Goal: Task Accomplishment & Management: Use online tool/utility

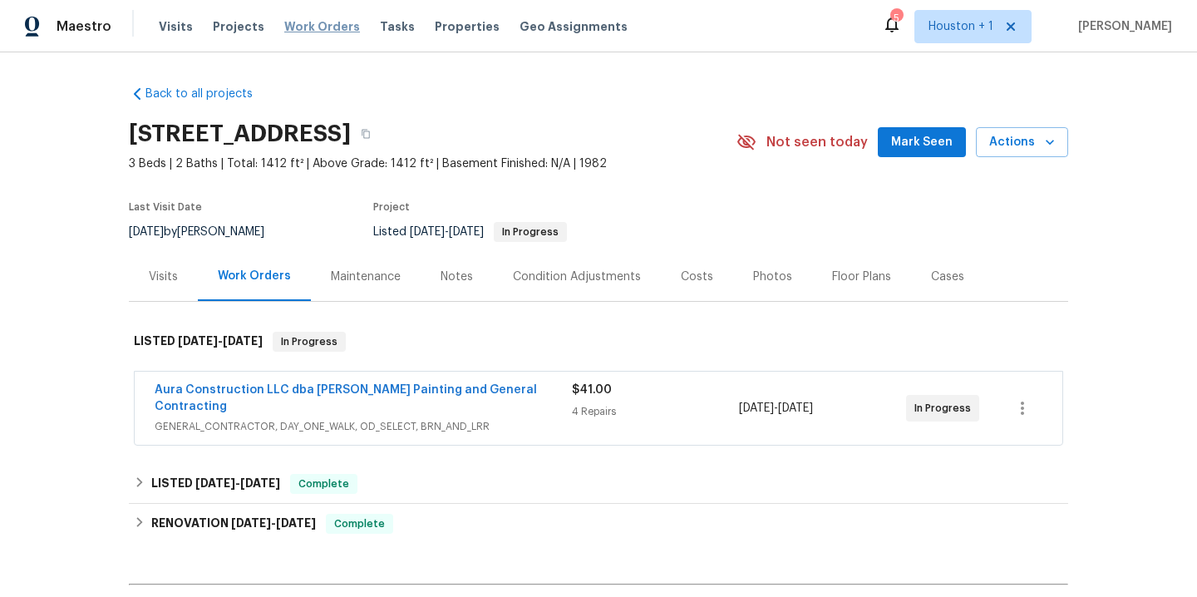
click at [309, 34] on span "Work Orders" at bounding box center [322, 26] width 76 height 17
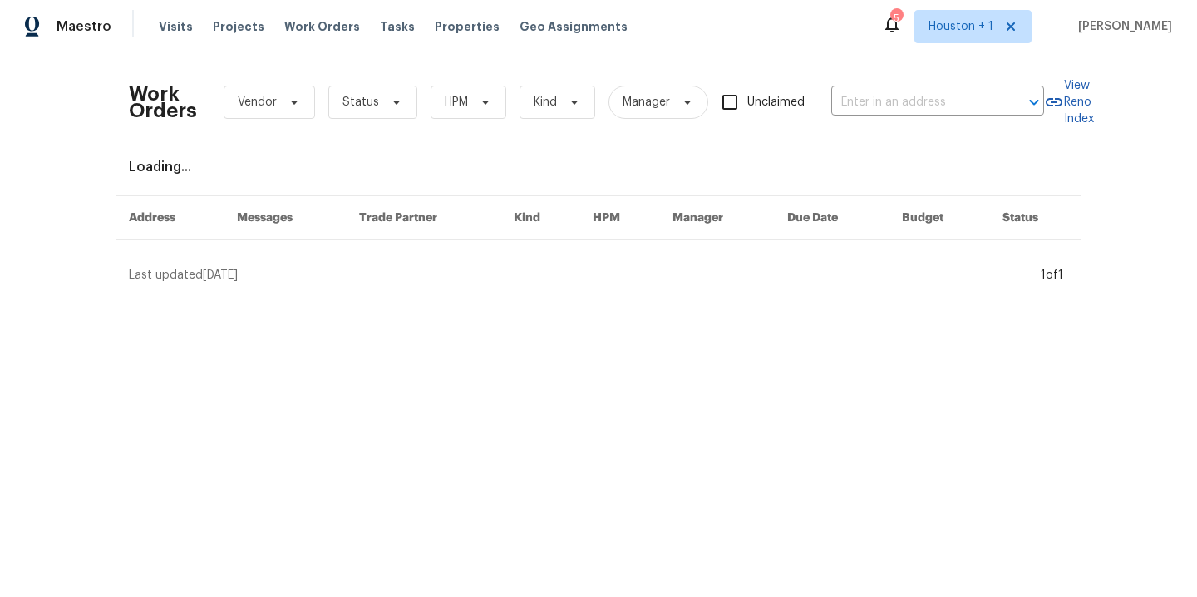
click at [821, 99] on div "Work Orders Vendor Status HPM Kind Manager Unclaimed ​" at bounding box center [586, 102] width 915 height 73
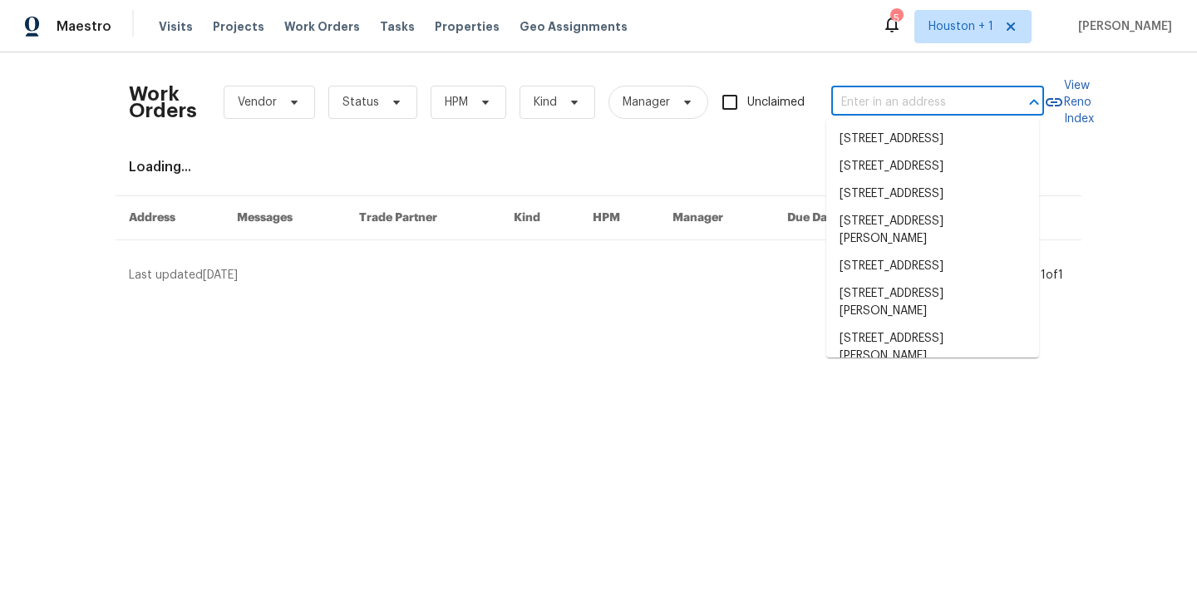
click at [854, 103] on input "text" at bounding box center [914, 103] width 166 height 26
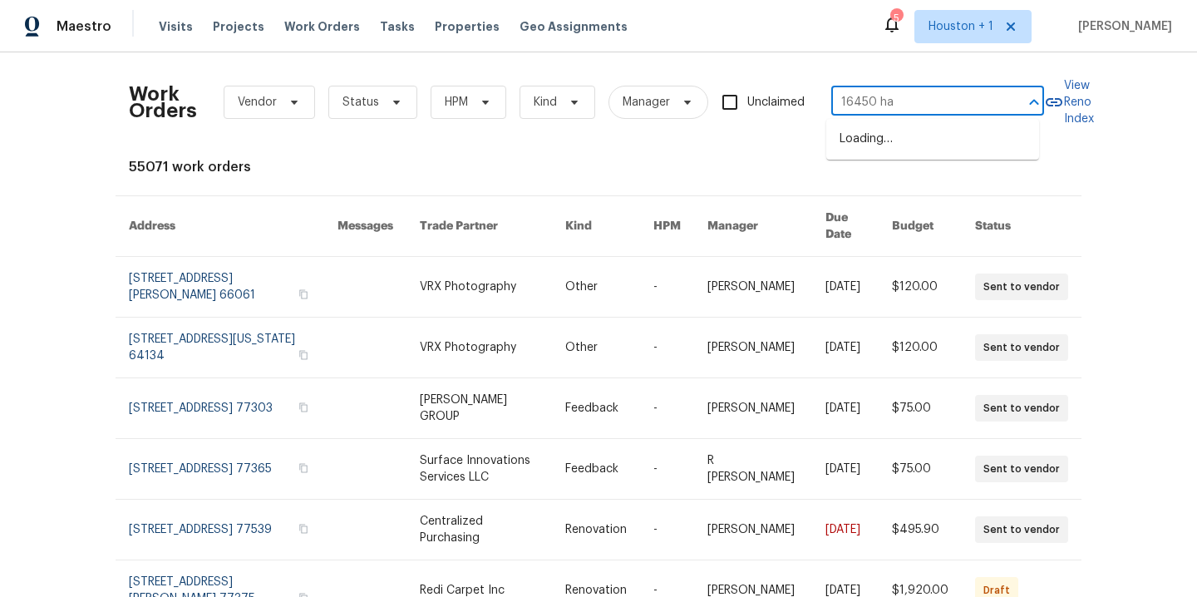
type input "16450 hav"
click at [858, 143] on li "16450 Havenhurst Dr, Houston, TX 77059" at bounding box center [932, 138] width 213 height 27
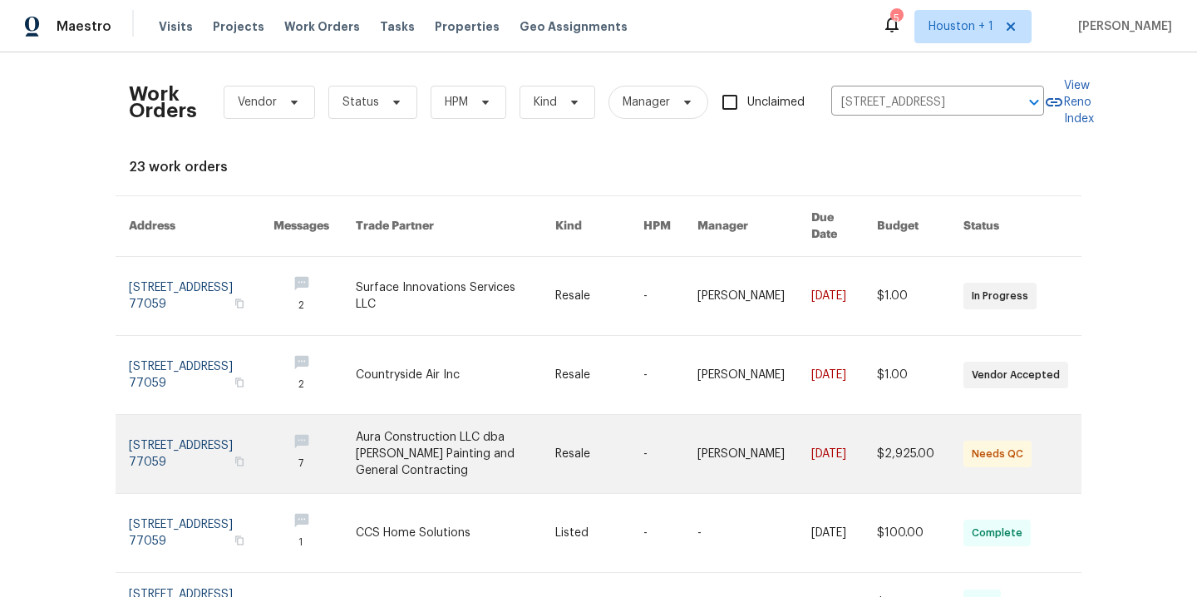
click at [400, 441] on link at bounding box center [455, 454] width 199 height 78
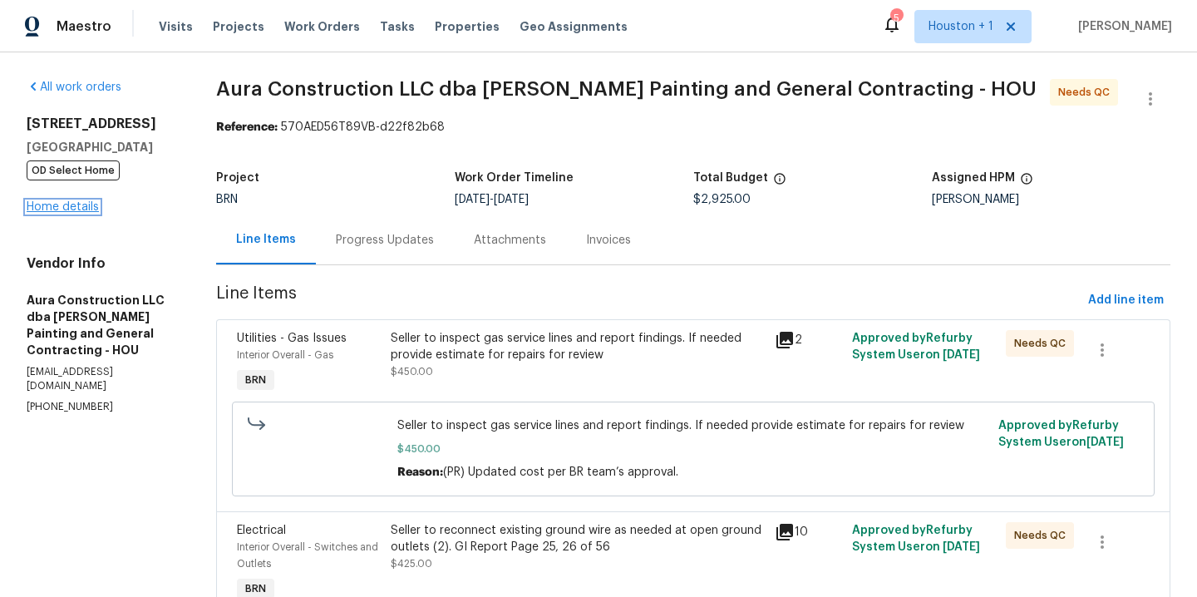
click at [61, 206] on link "Home details" at bounding box center [63, 207] width 72 height 12
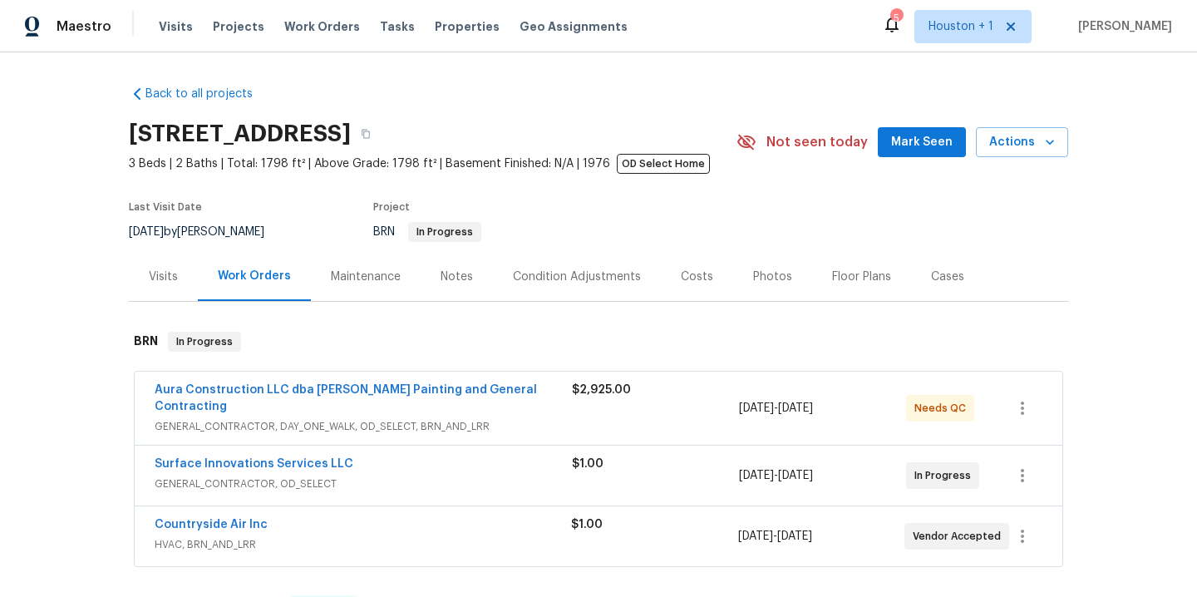
scroll to position [255, 0]
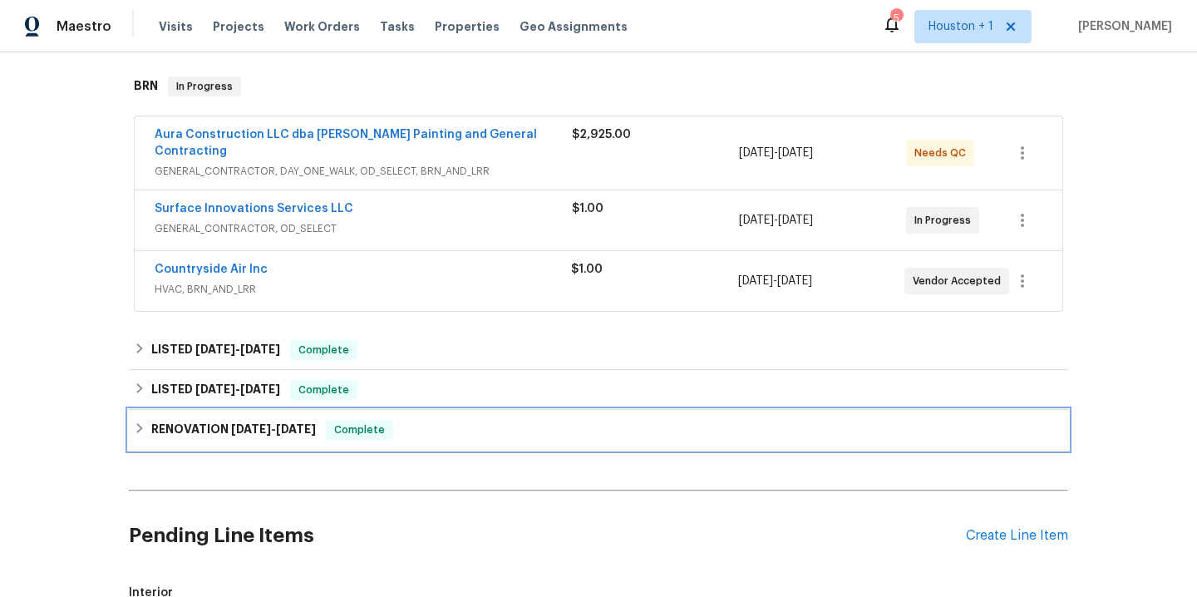
click at [238, 410] on div "RENOVATION 4/1/25 - 7/2/25 Complete" at bounding box center [598, 430] width 939 height 40
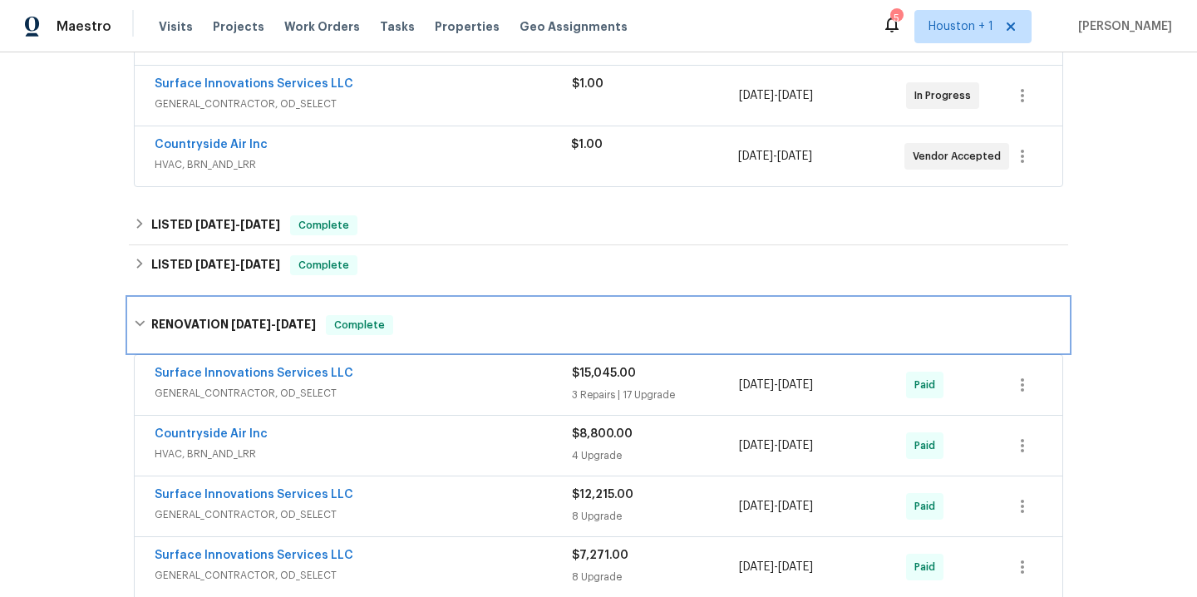
scroll to position [229, 0]
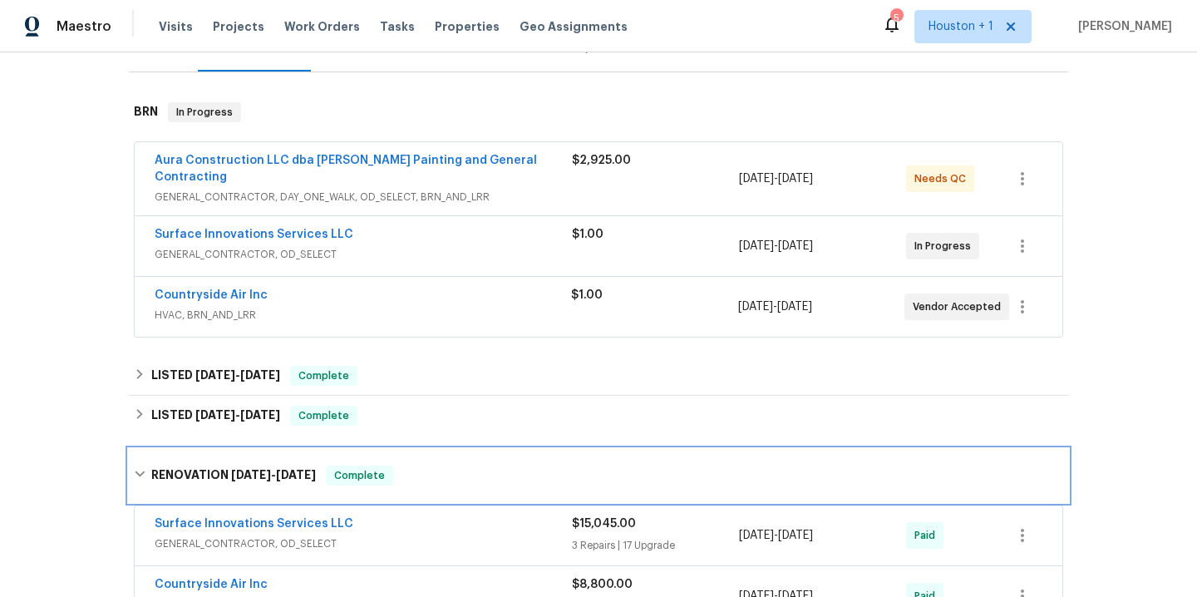
click at [251, 470] on h6 "RENOVATION 4/1/25 - 7/2/25" at bounding box center [233, 475] width 165 height 20
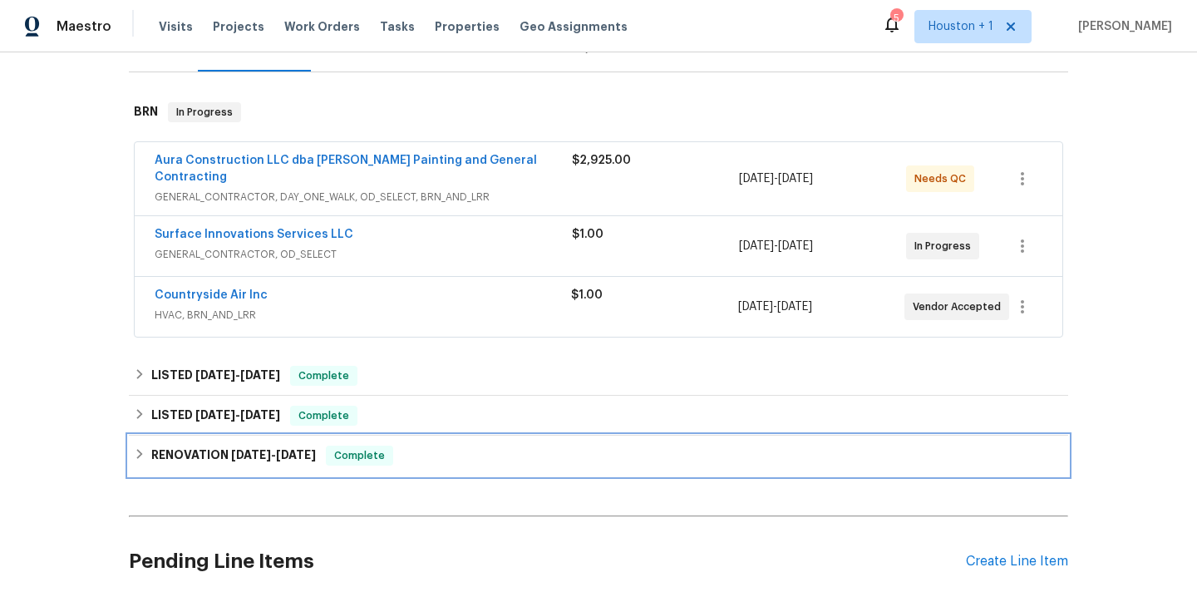
scroll to position [0, 0]
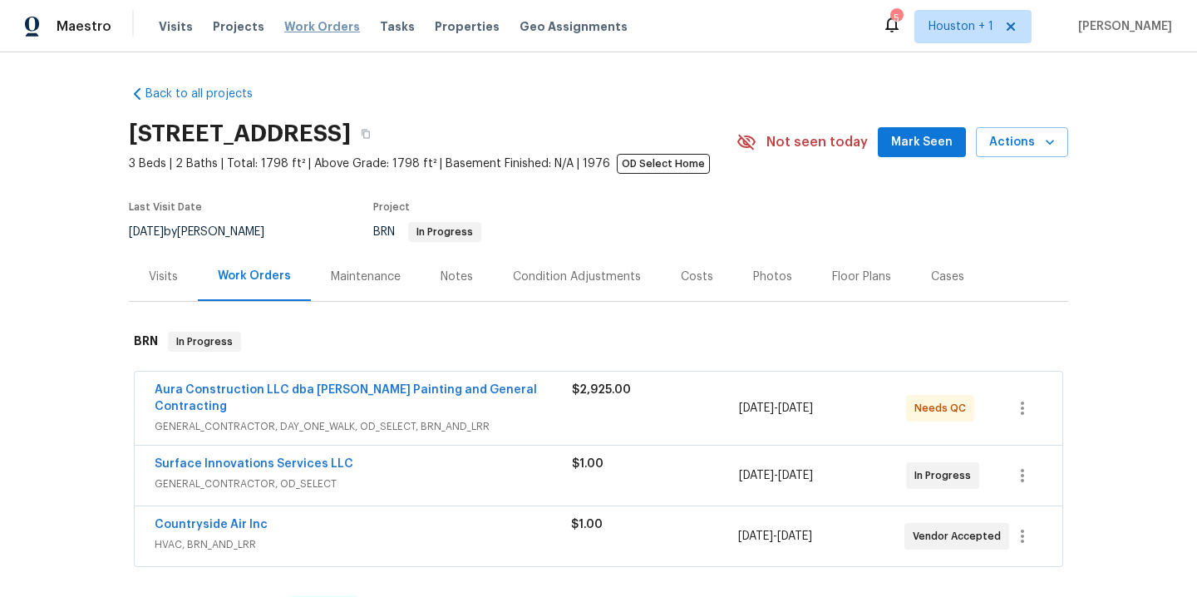
click at [310, 24] on span "Work Orders" at bounding box center [322, 26] width 76 height 17
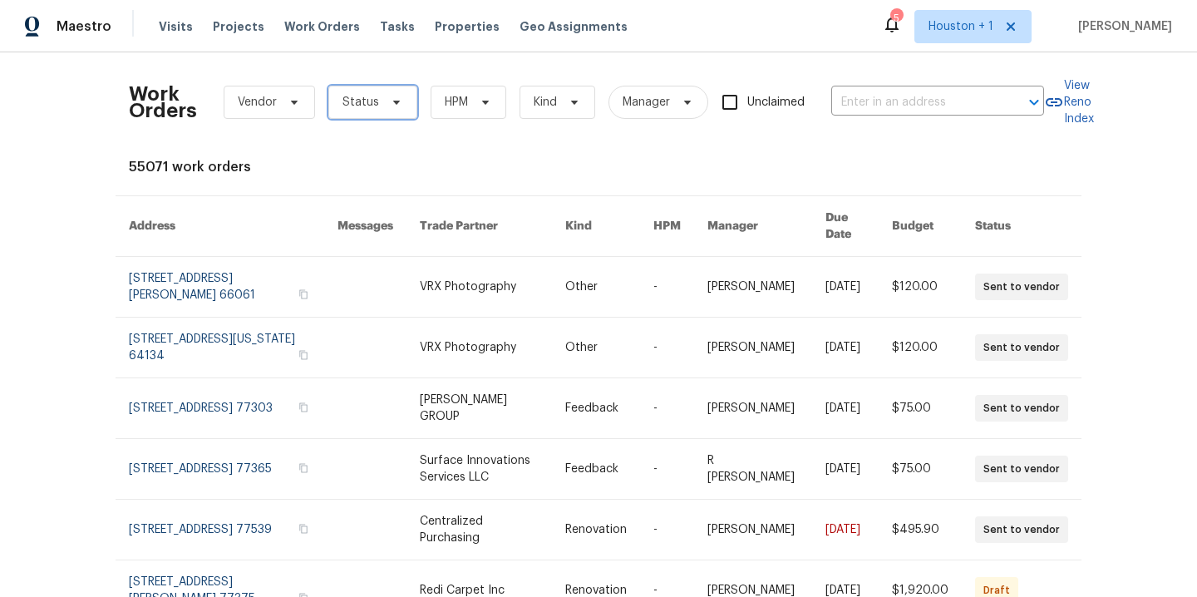
click at [393, 101] on icon at bounding box center [396, 103] width 7 height 4
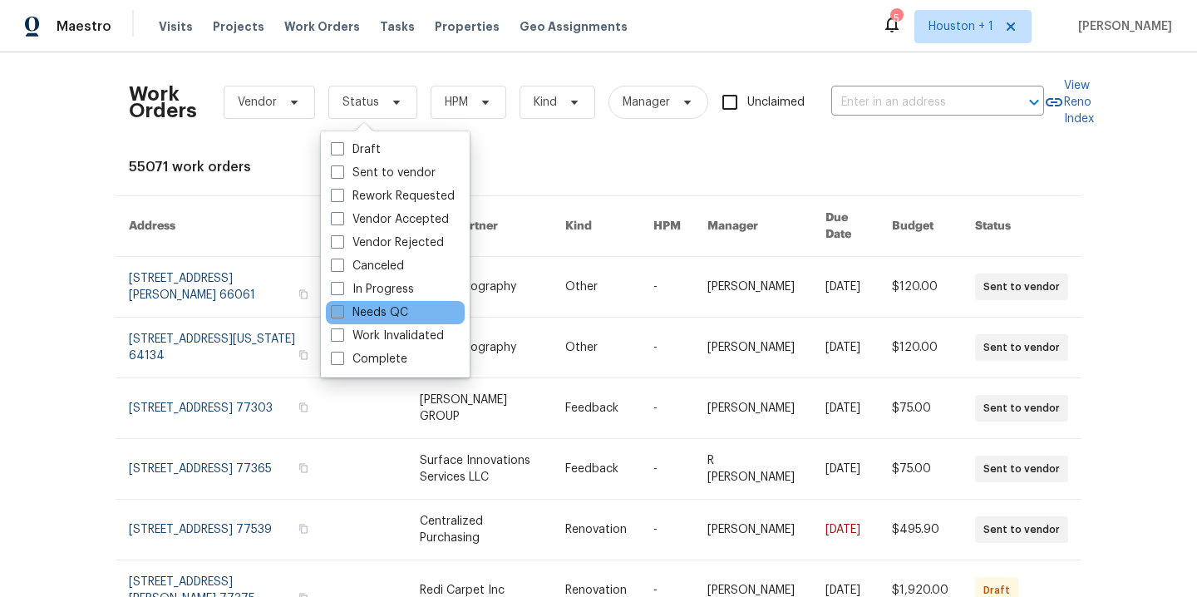
click at [386, 317] on label "Needs QC" at bounding box center [369, 312] width 77 height 17
click at [342, 315] on input "Needs QC" at bounding box center [336, 309] width 11 height 11
checkbox input "true"
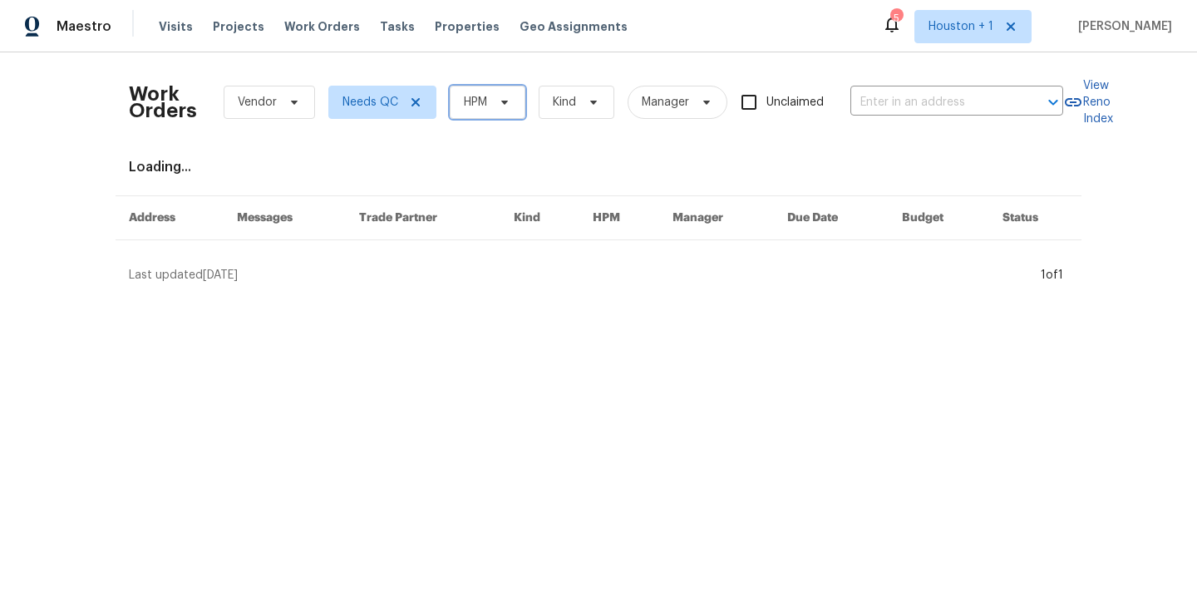
click at [474, 94] on span "HPM" at bounding box center [475, 102] width 23 height 17
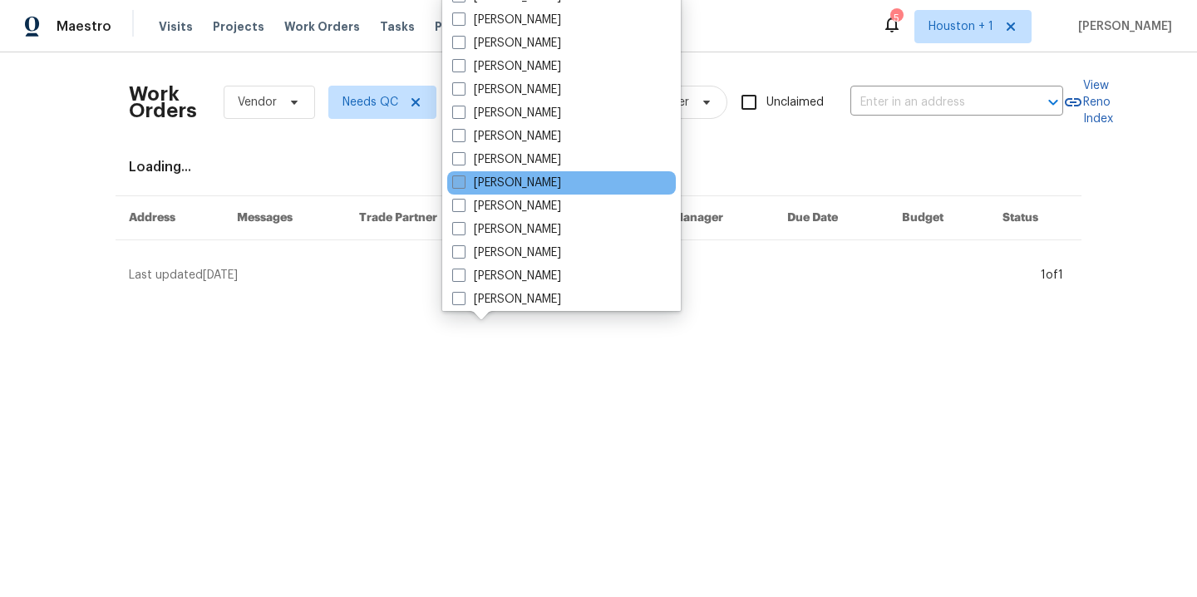
scroll to position [300, 0]
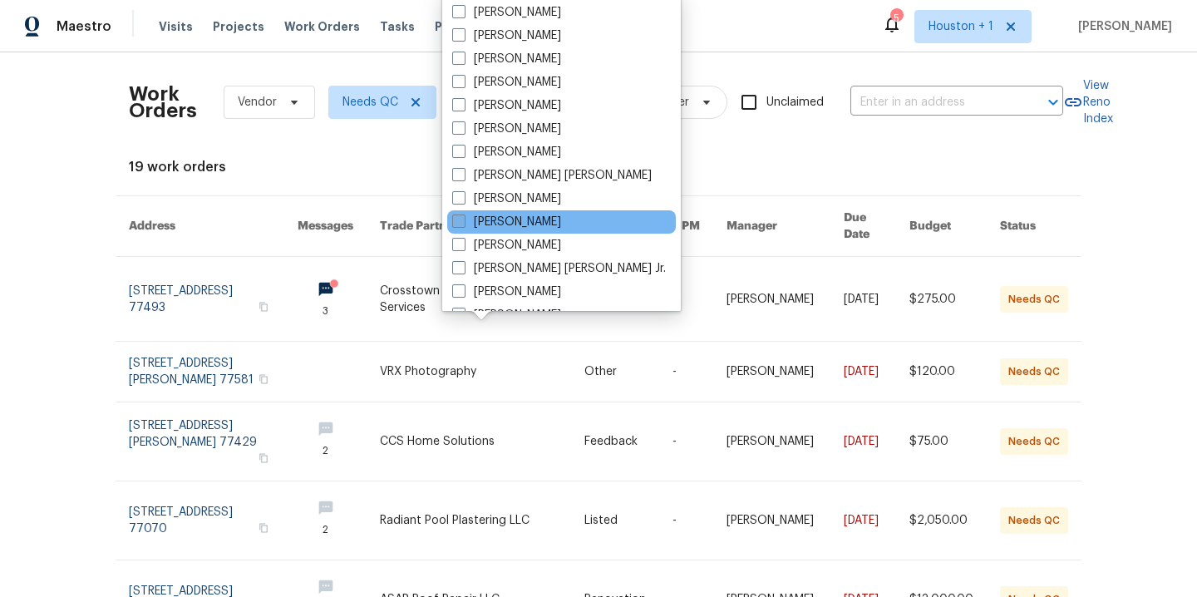
click at [524, 215] on label "[PERSON_NAME]" at bounding box center [506, 222] width 109 height 17
click at [463, 215] on input "[PERSON_NAME]" at bounding box center [457, 219] width 11 height 11
checkbox input "true"
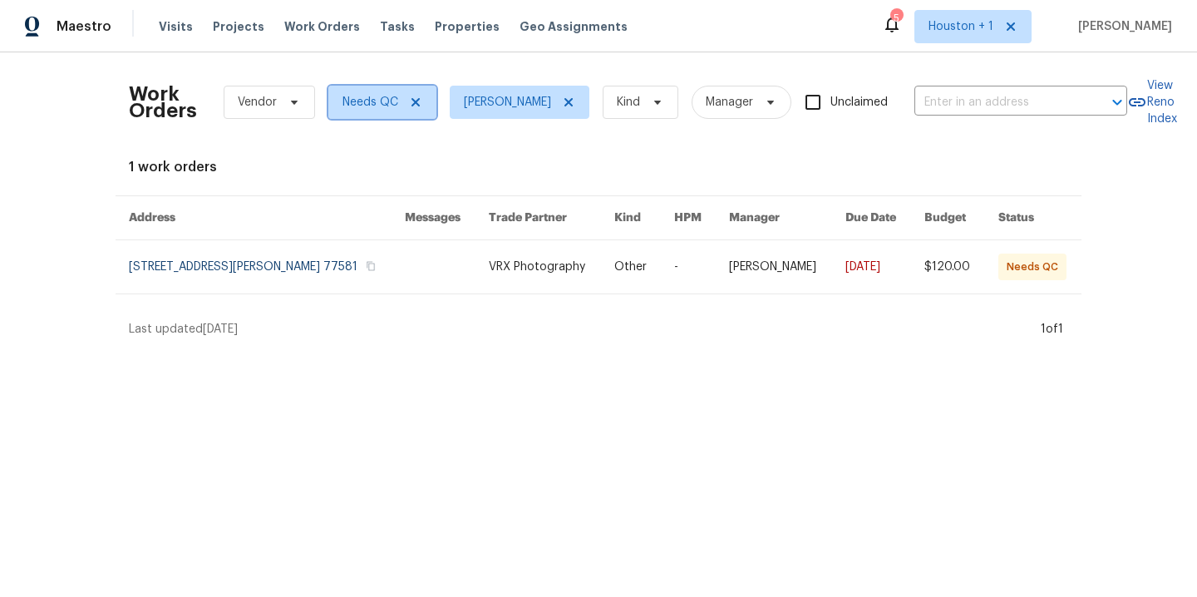
click at [411, 102] on icon at bounding box center [415, 102] width 8 height 8
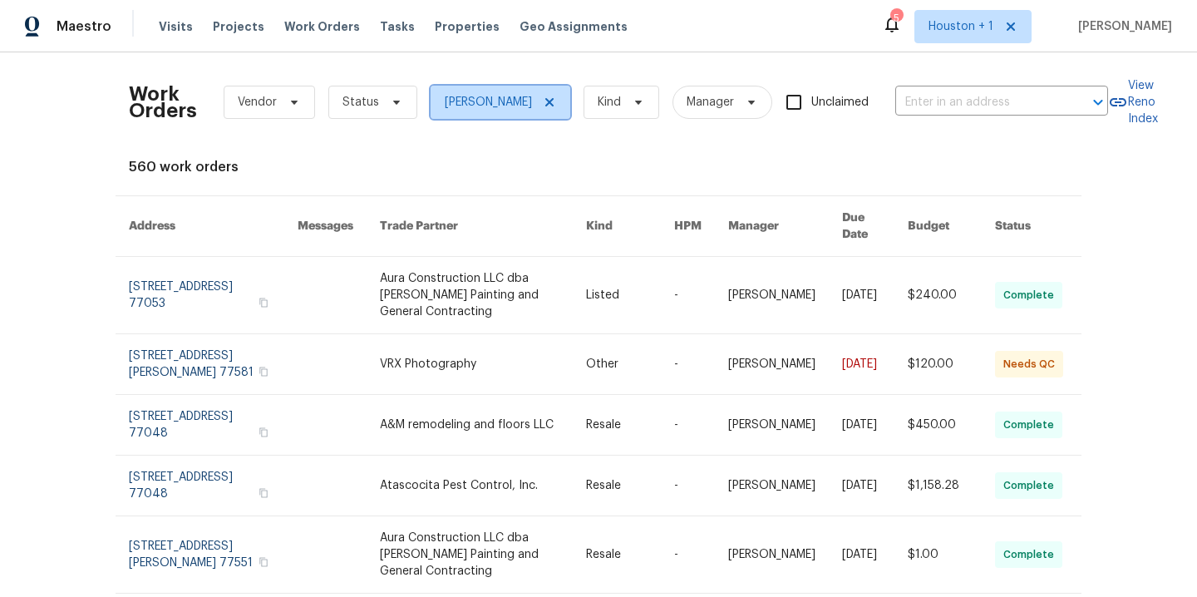
click at [543, 103] on icon at bounding box center [549, 102] width 13 height 13
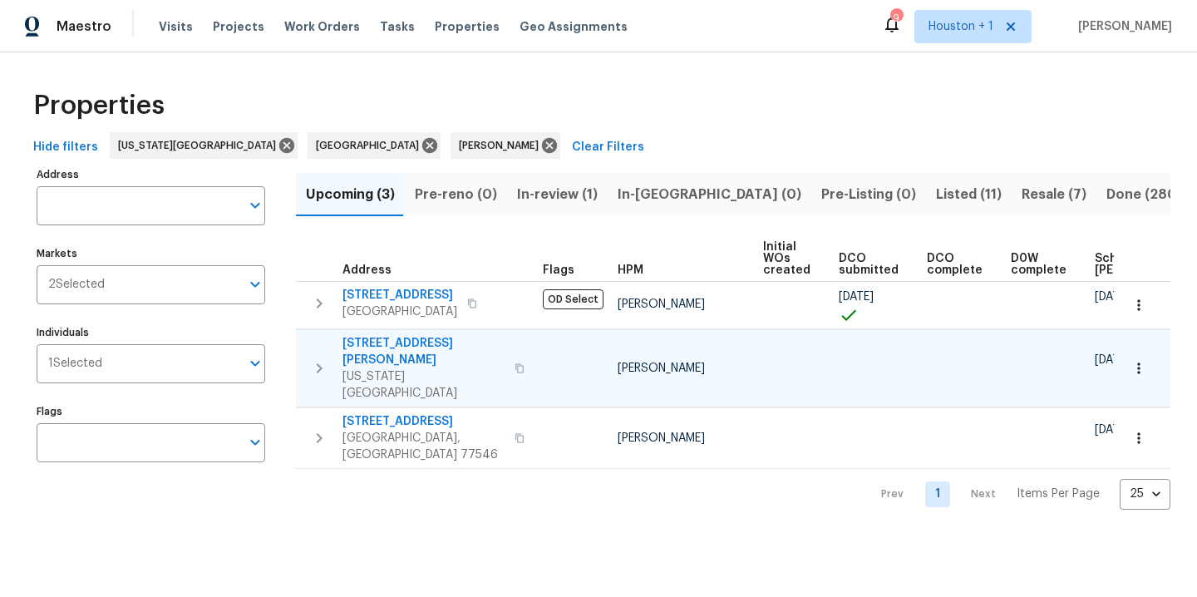
click at [1130, 360] on icon "button" at bounding box center [1138, 368] width 17 height 17
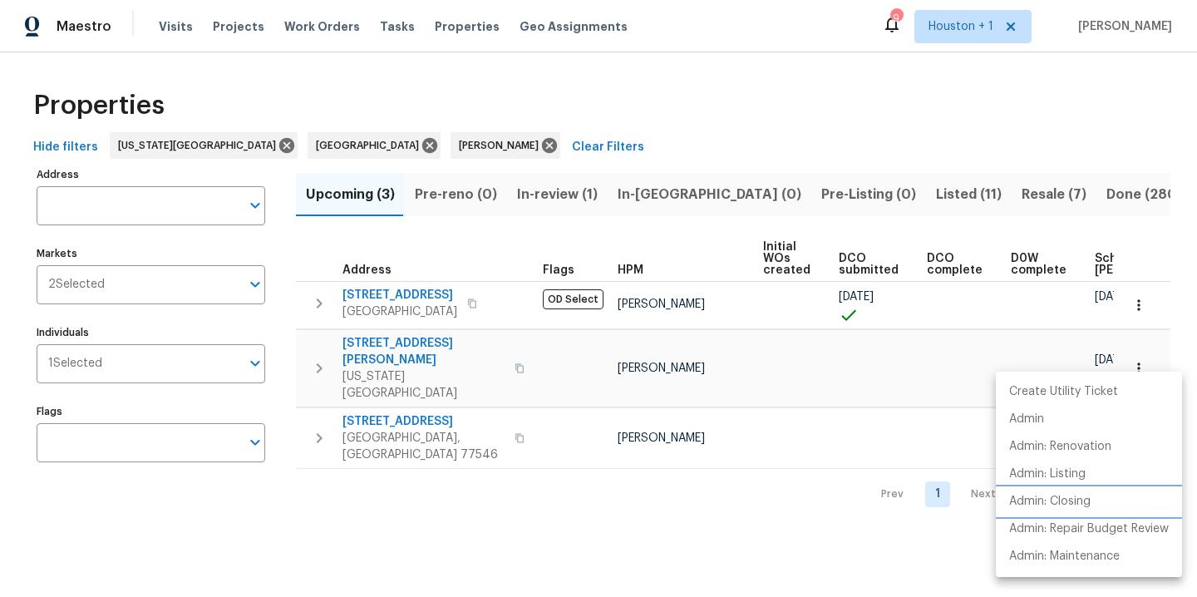
click at [1057, 504] on p "Admin: Closing" at bounding box center [1049, 501] width 81 height 17
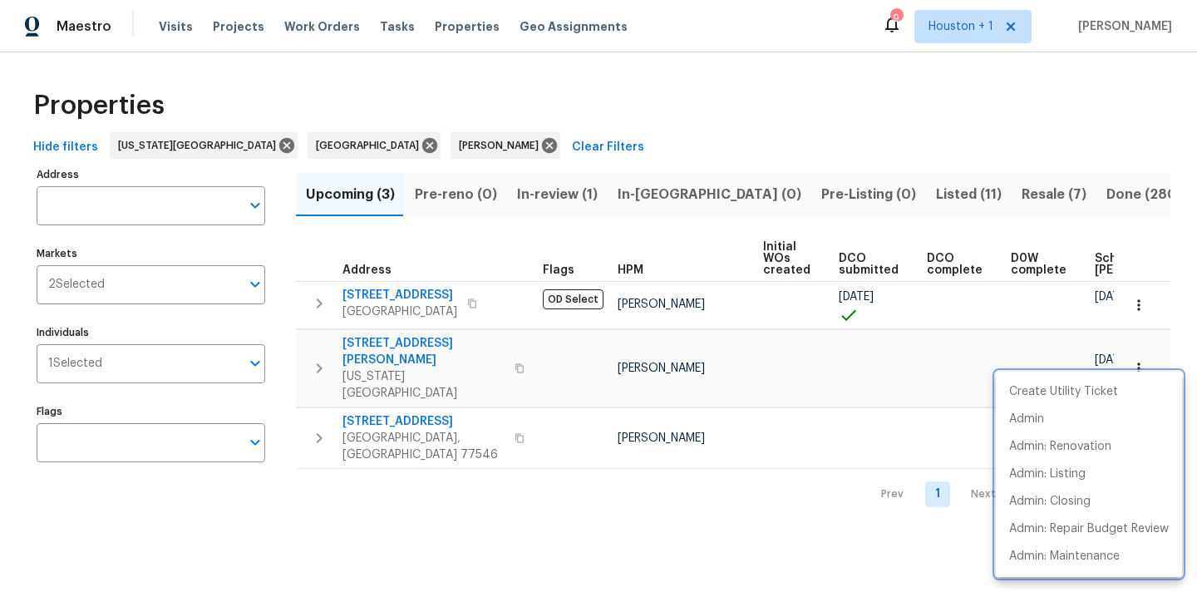
click at [531, 117] on div at bounding box center [598, 298] width 1197 height 597
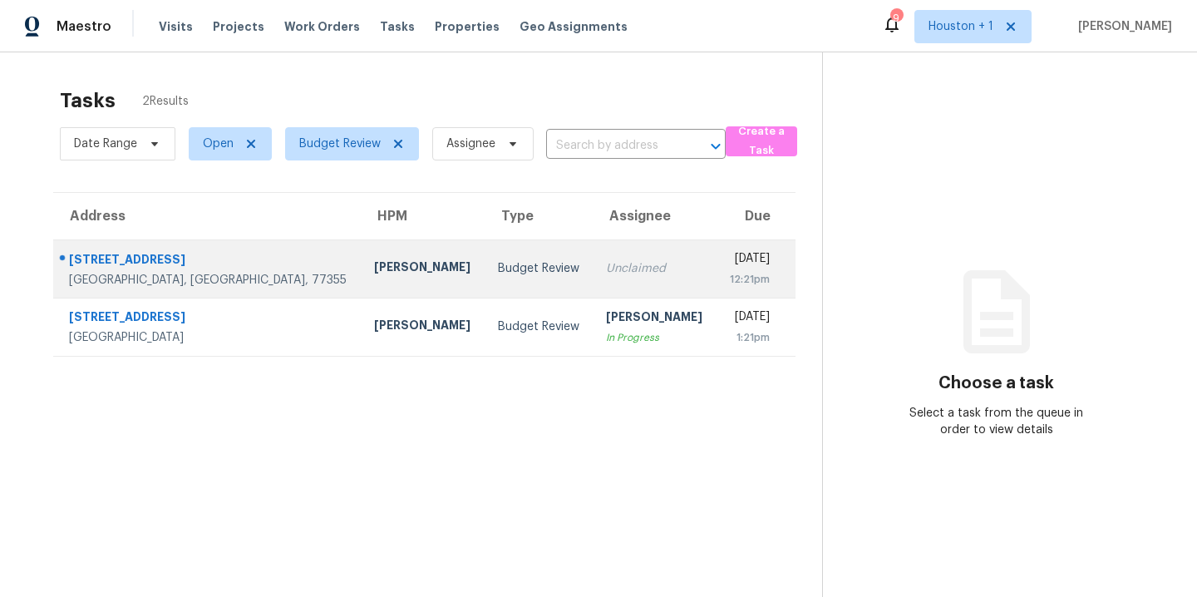
click at [364, 273] on td "[PERSON_NAME]" at bounding box center [422, 268] width 123 height 58
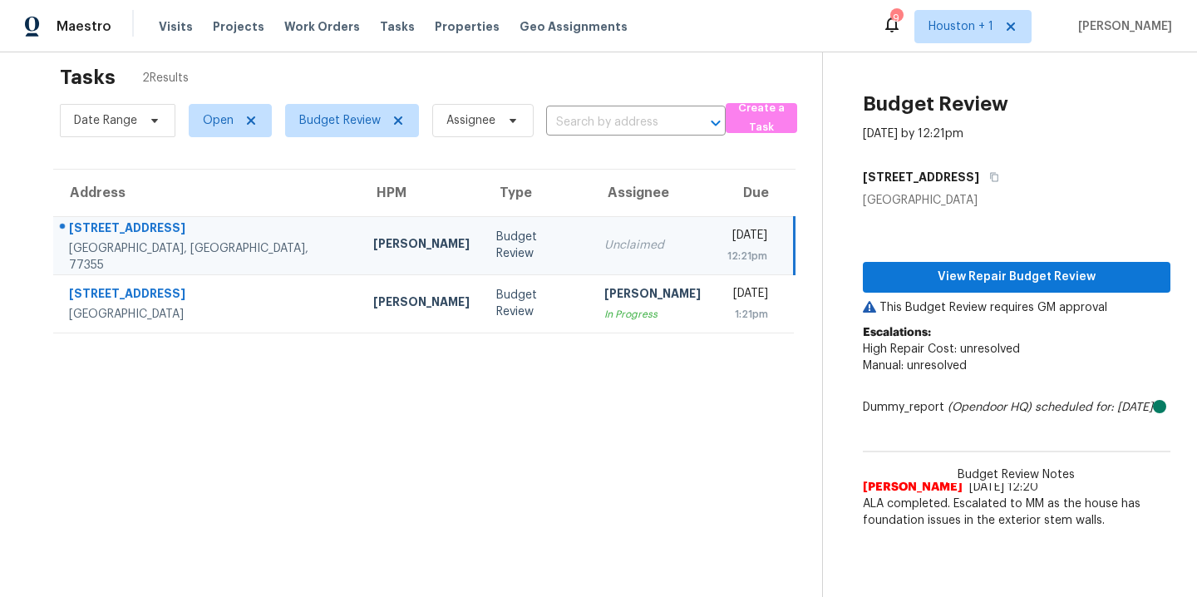
scroll to position [10, 0]
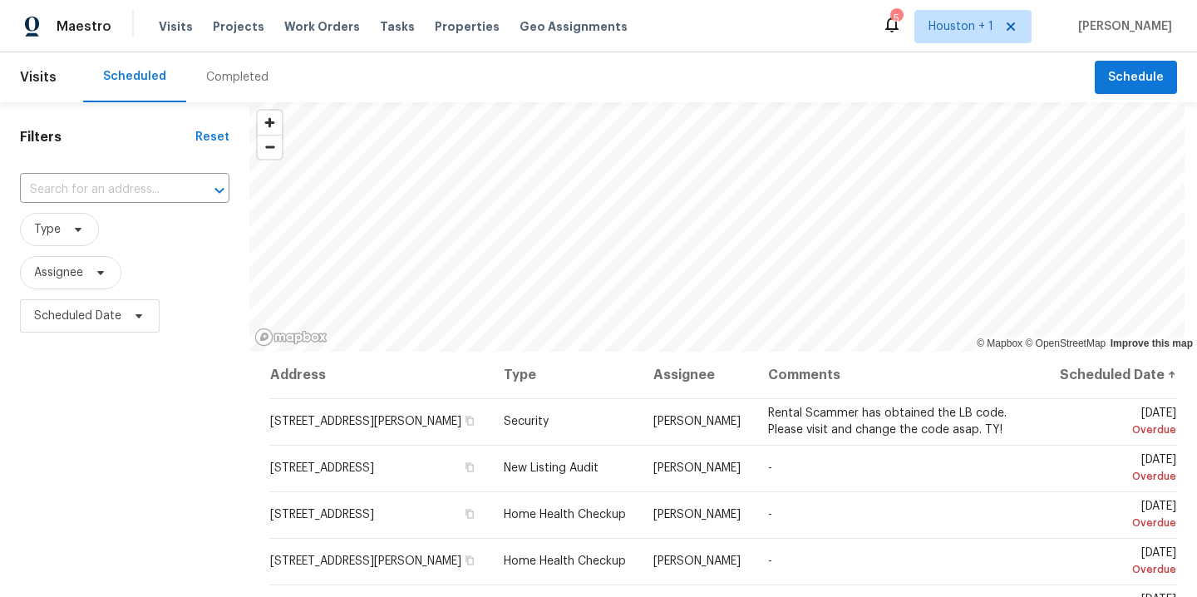
scroll to position [359, 0]
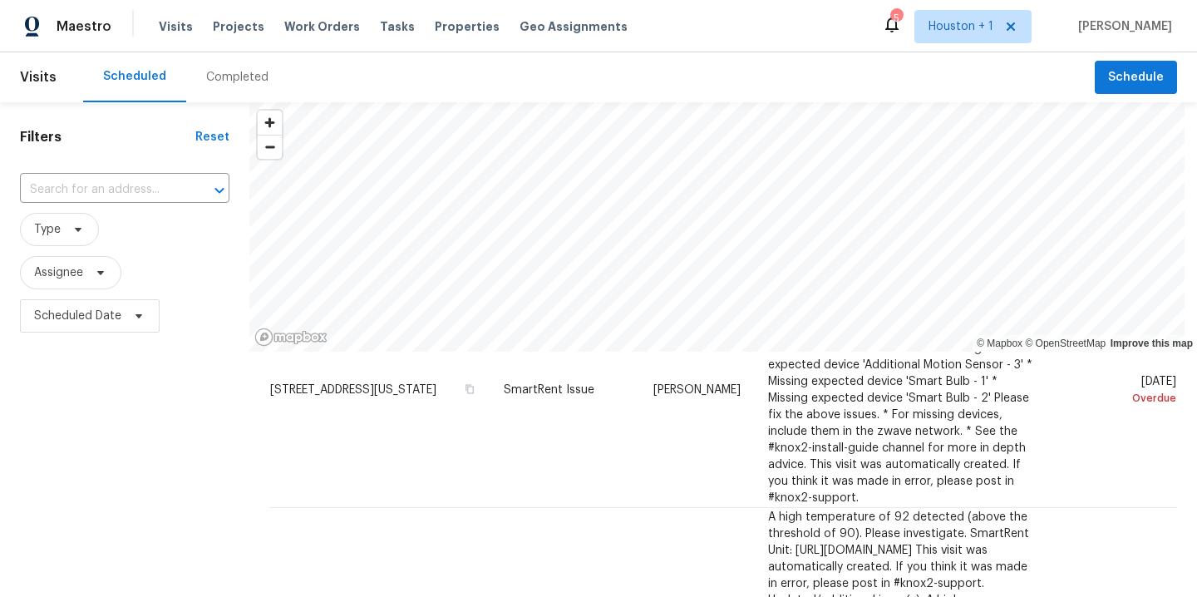
click at [222, 87] on div "Completed" at bounding box center [237, 77] width 102 height 50
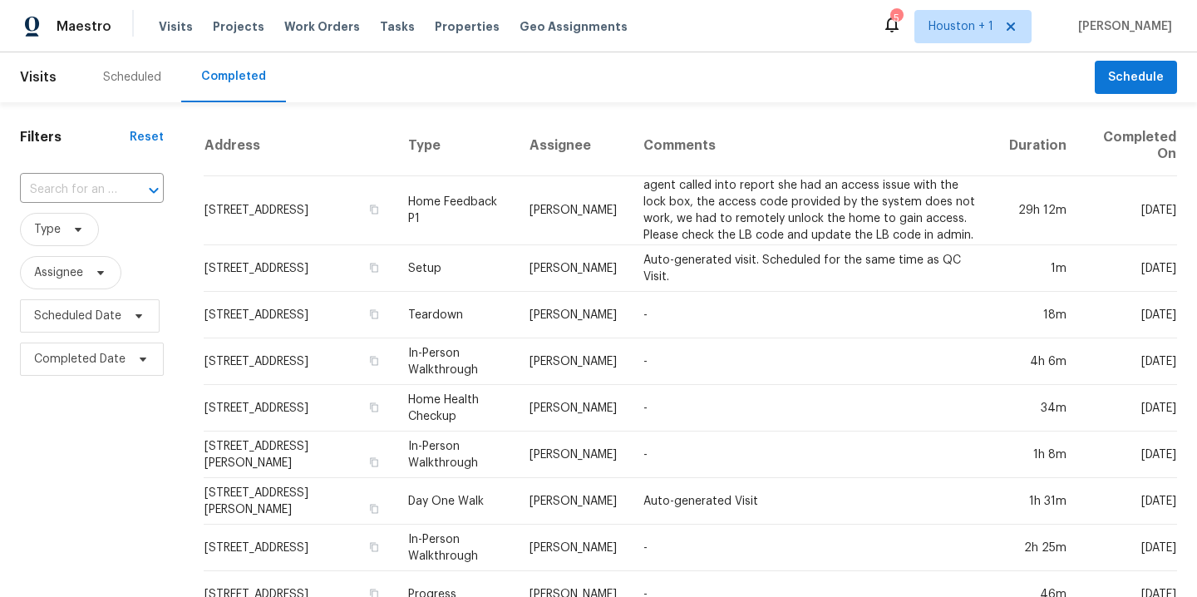
click at [130, 189] on div at bounding box center [141, 190] width 43 height 23
type input "3418 g"
click at [123, 241] on li "3418 Goodhope St, Houston, TX 77021" at bounding box center [90, 227] width 141 height 27
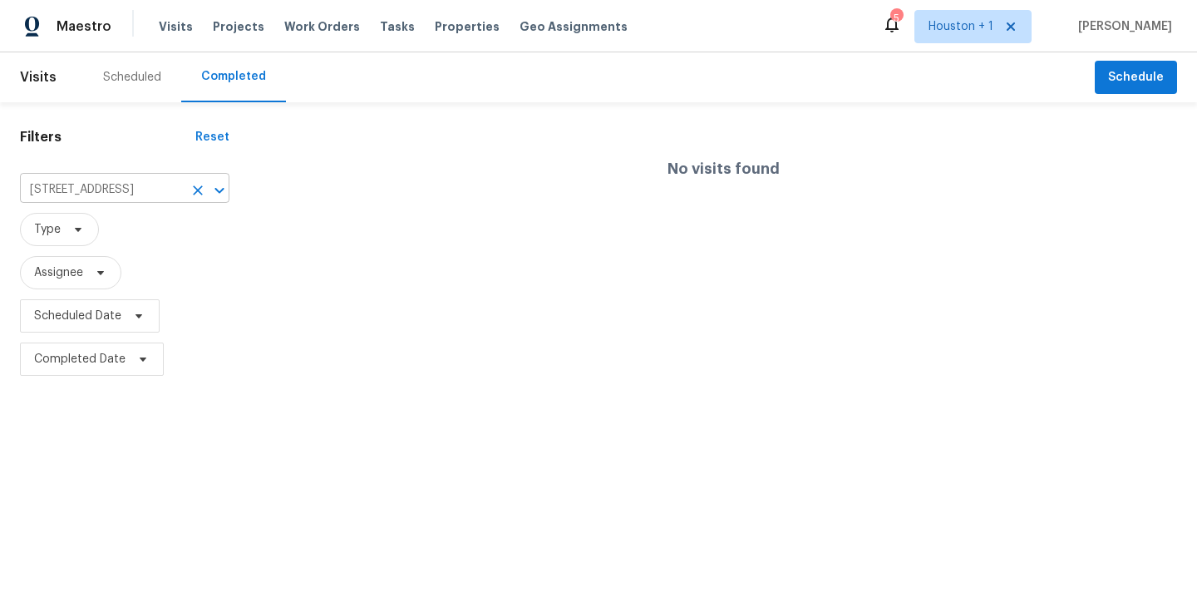
click at [195, 189] on icon "Clear" at bounding box center [197, 190] width 17 height 17
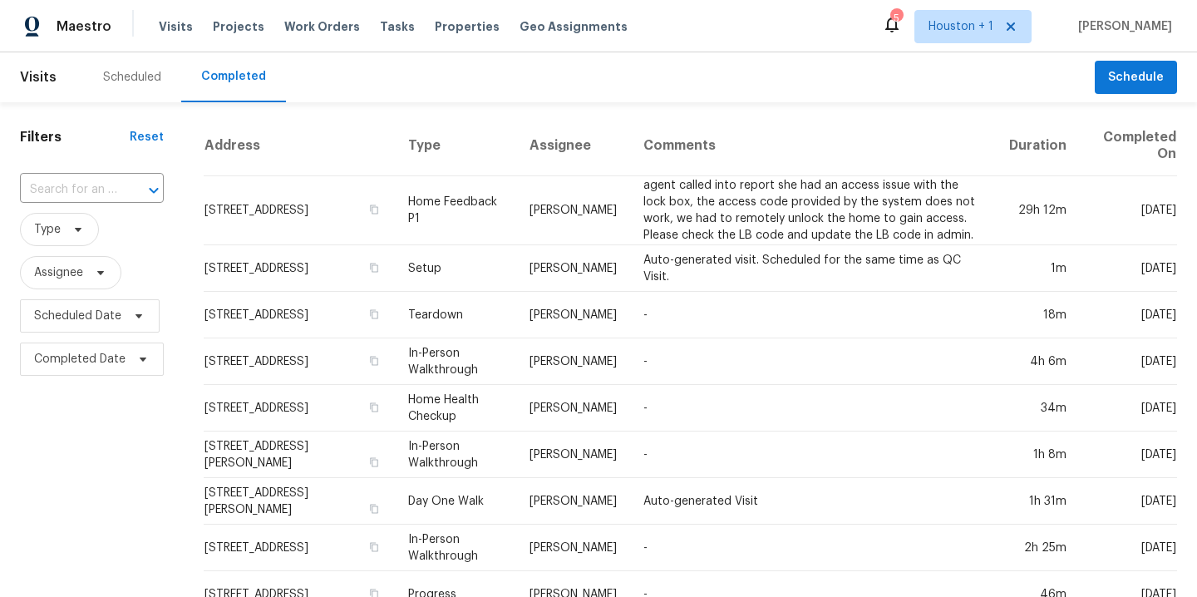
click at [130, 82] on div "Scheduled" at bounding box center [132, 77] width 58 height 17
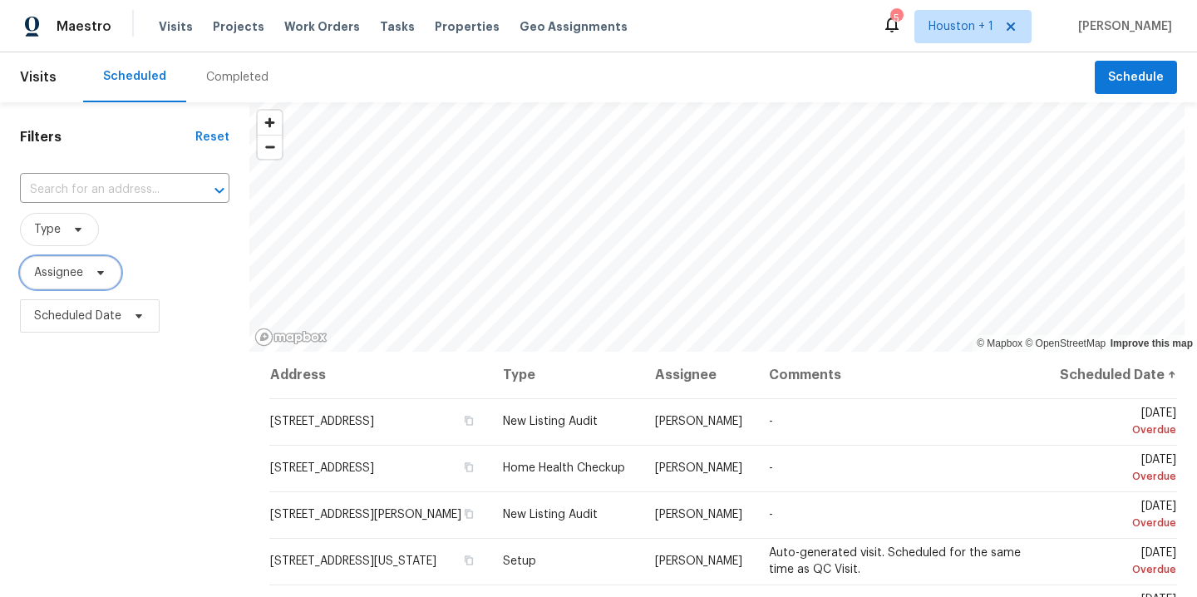
click at [91, 268] on span at bounding box center [98, 272] width 18 height 13
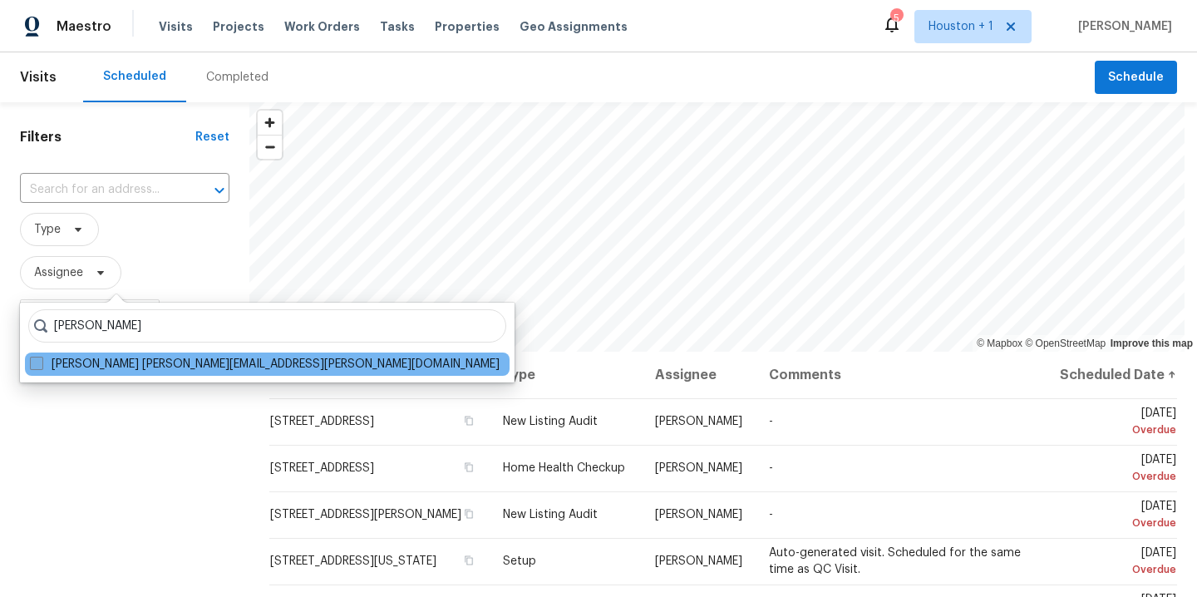
type input "stephen lacy"
click at [66, 368] on label "Stephen Lacy stephen.lacy@opendoor.com" at bounding box center [264, 364] width 469 height 17
click at [41, 366] on input "Stephen Lacy stephen.lacy@opendoor.com" at bounding box center [35, 361] width 11 height 11
checkbox input "true"
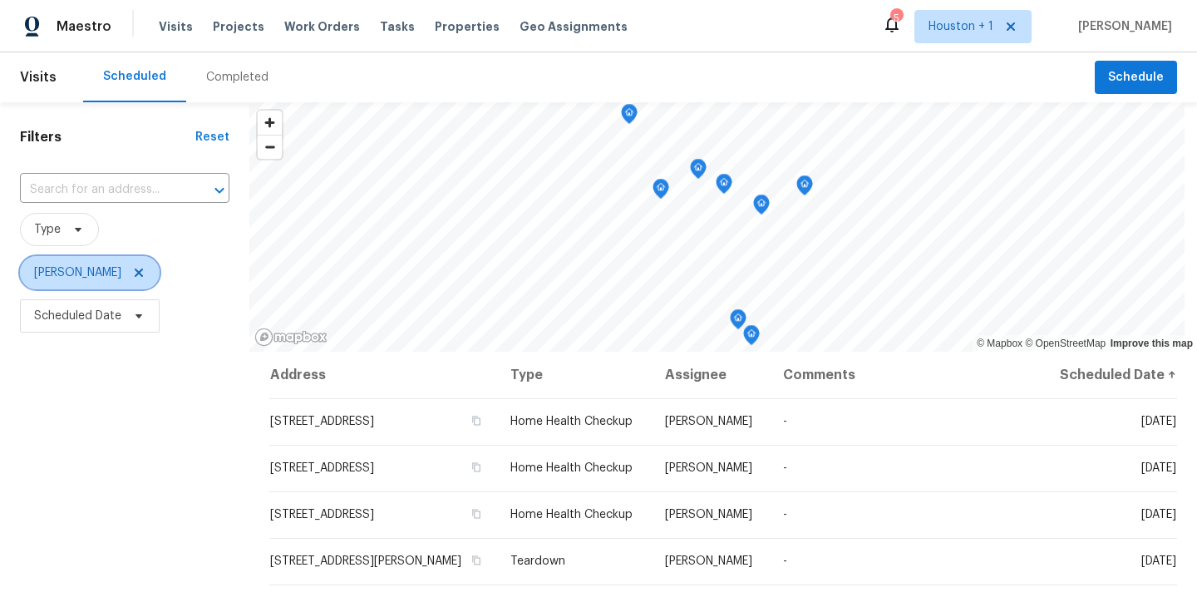
click at [132, 272] on icon at bounding box center [138, 272] width 13 height 13
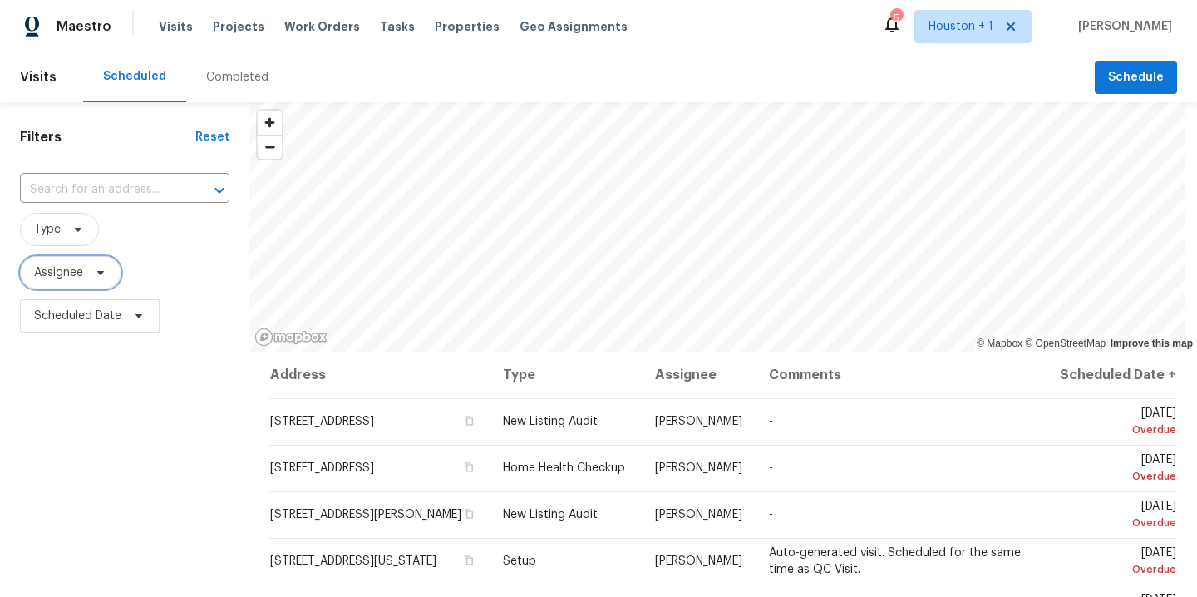
click at [57, 286] on span "Assignee" at bounding box center [70, 272] width 101 height 33
type input "andy taylor"
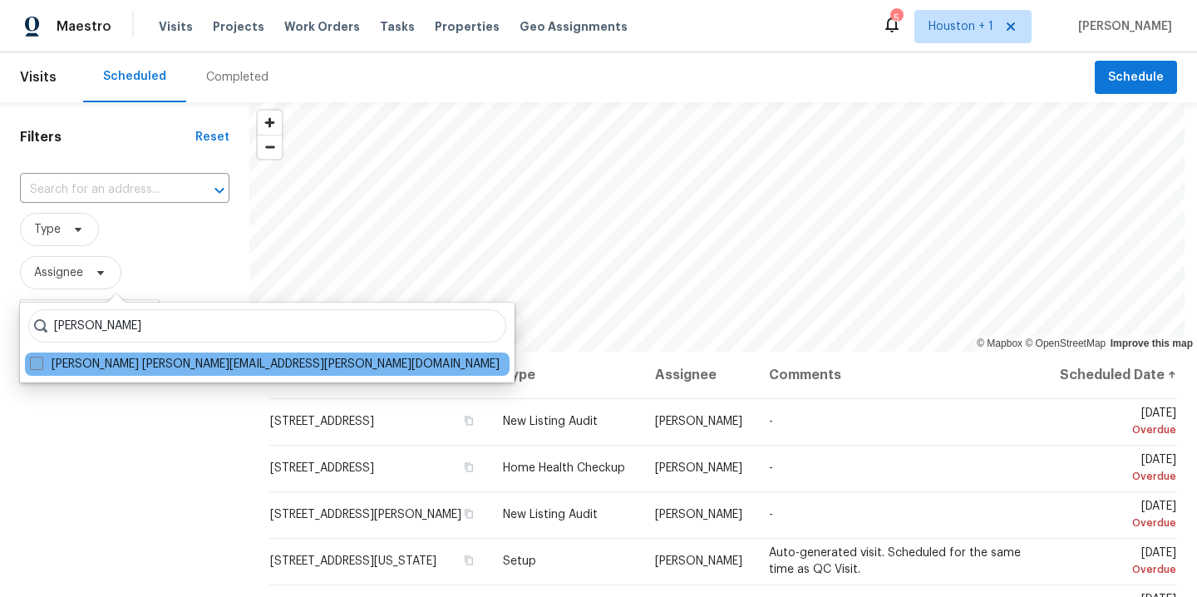
click at [137, 370] on label "Andy Taylor andy.taylor@opendoor.com" at bounding box center [264, 364] width 469 height 17
click at [41, 366] on input "Andy Taylor andy.taylor@opendoor.com" at bounding box center [35, 361] width 11 height 11
checkbox input "true"
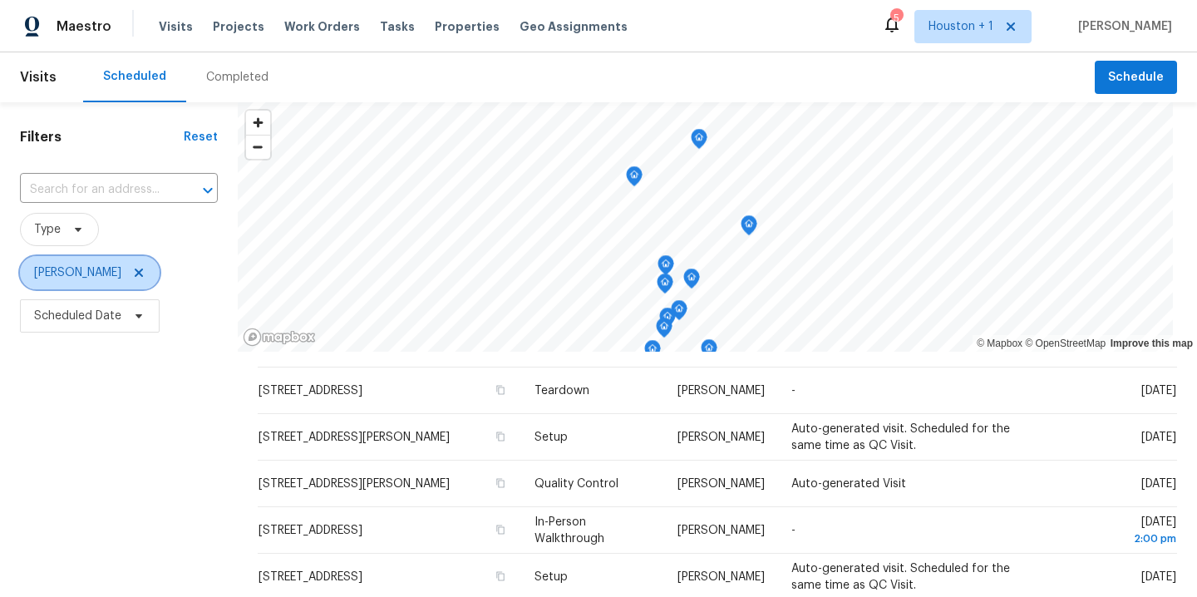
click at [132, 277] on icon at bounding box center [138, 272] width 13 height 13
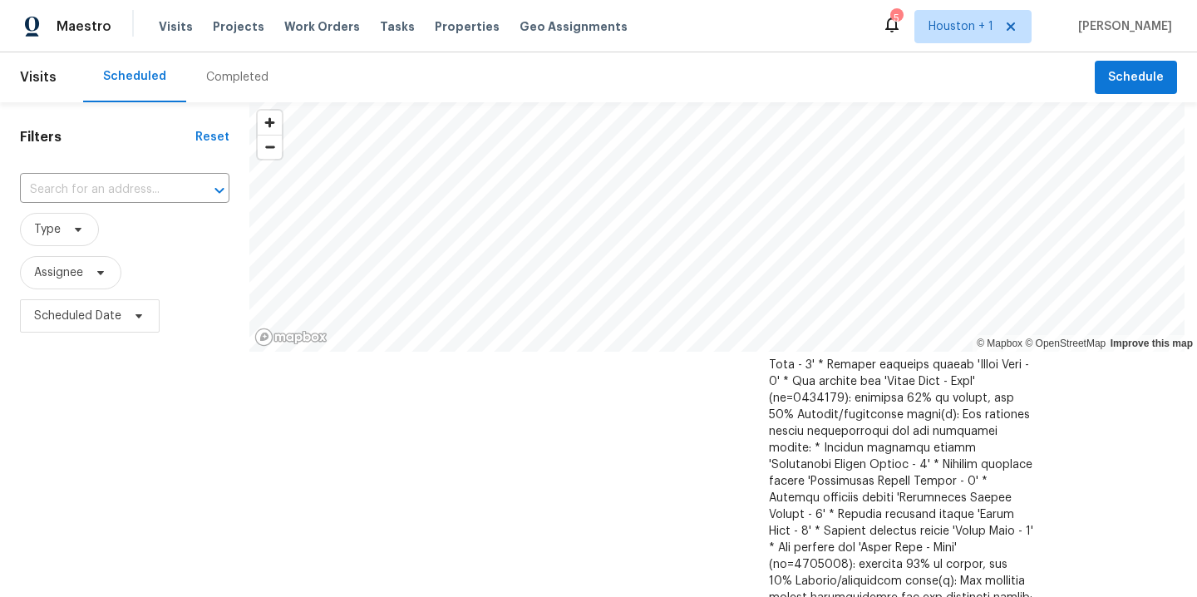
click at [233, 81] on div "Completed" at bounding box center [237, 77] width 62 height 17
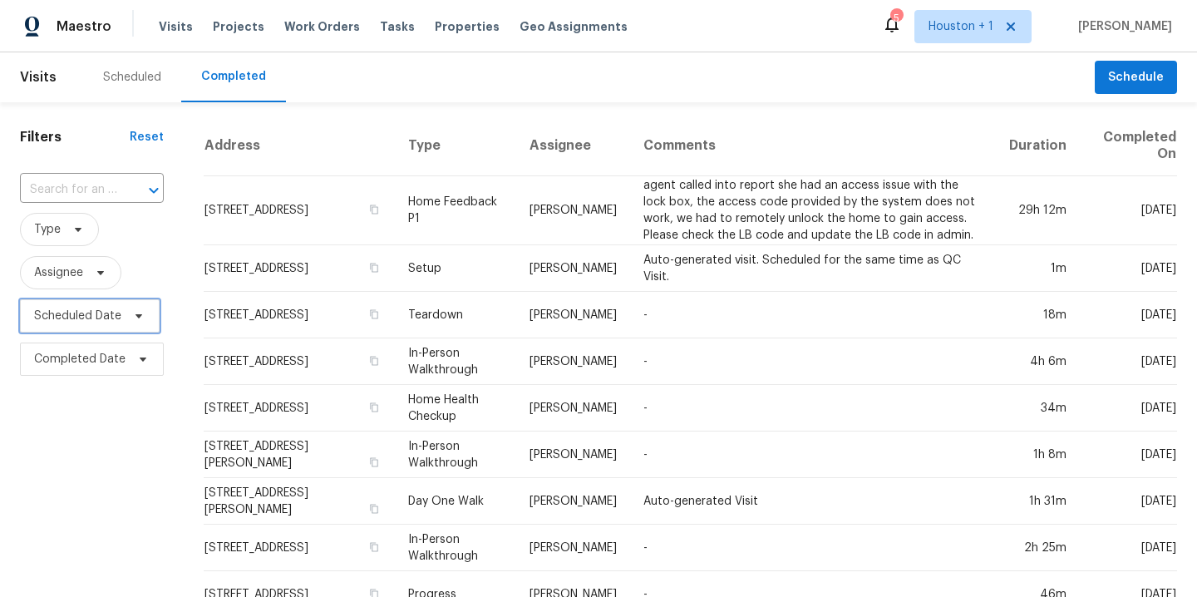
click at [81, 302] on span "Scheduled Date" at bounding box center [90, 315] width 140 height 33
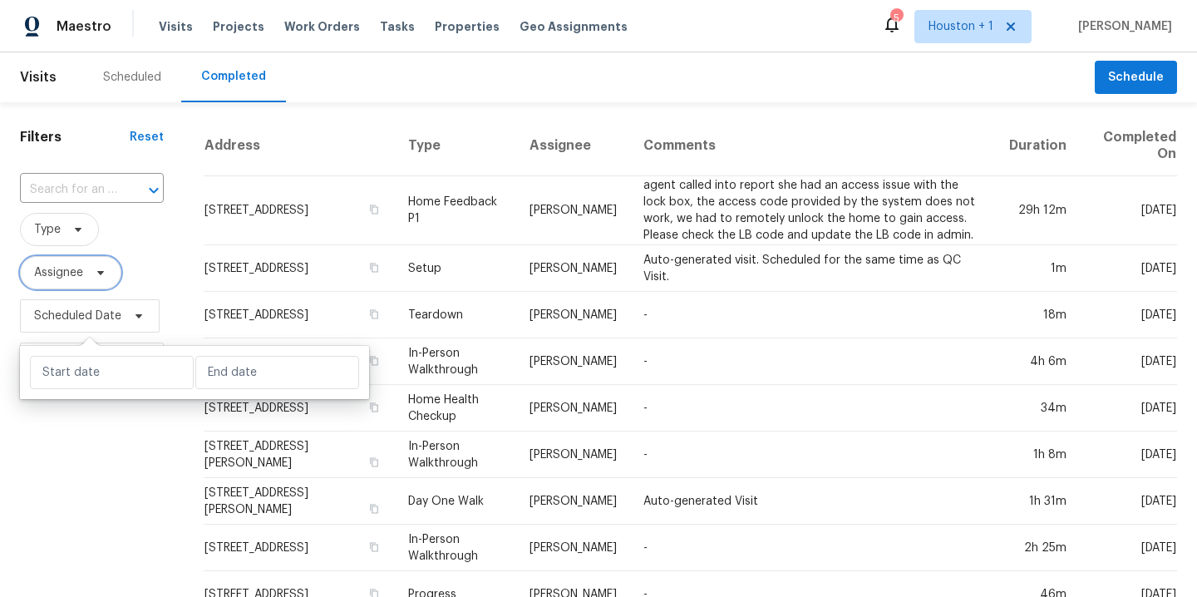
click at [66, 271] on span "Assignee" at bounding box center [58, 272] width 49 height 17
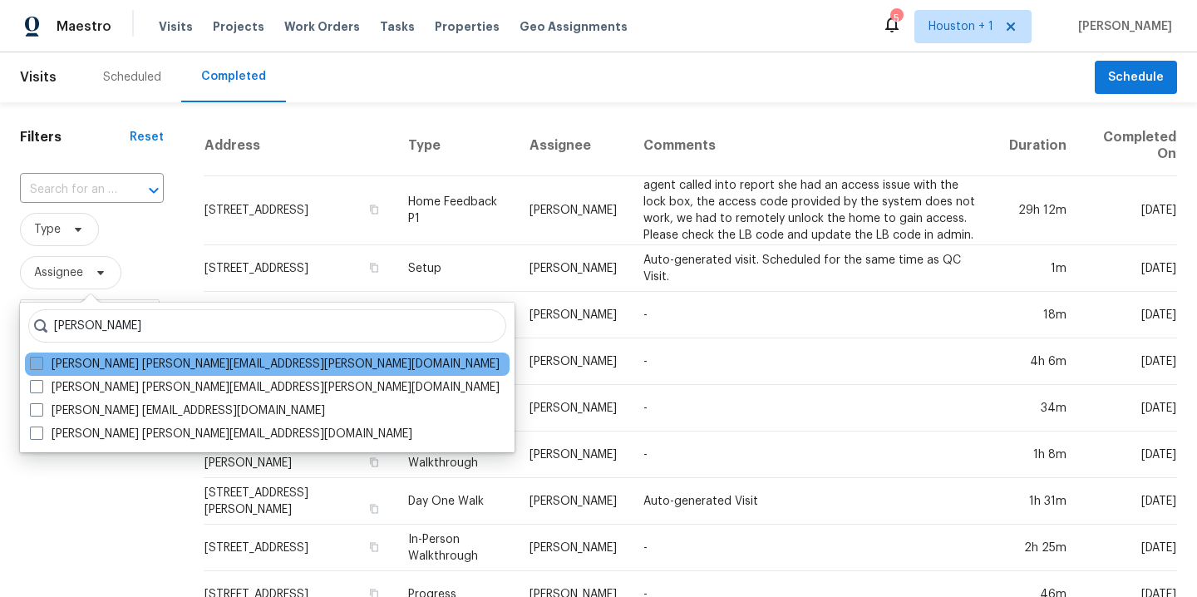
type input "joseph wo"
click at [74, 361] on label "Joseph Wolfe joseph.wolfe@opendoor.com" at bounding box center [264, 364] width 469 height 17
click at [41, 361] on input "Joseph Wolfe joseph.wolfe@opendoor.com" at bounding box center [35, 361] width 11 height 11
checkbox input "true"
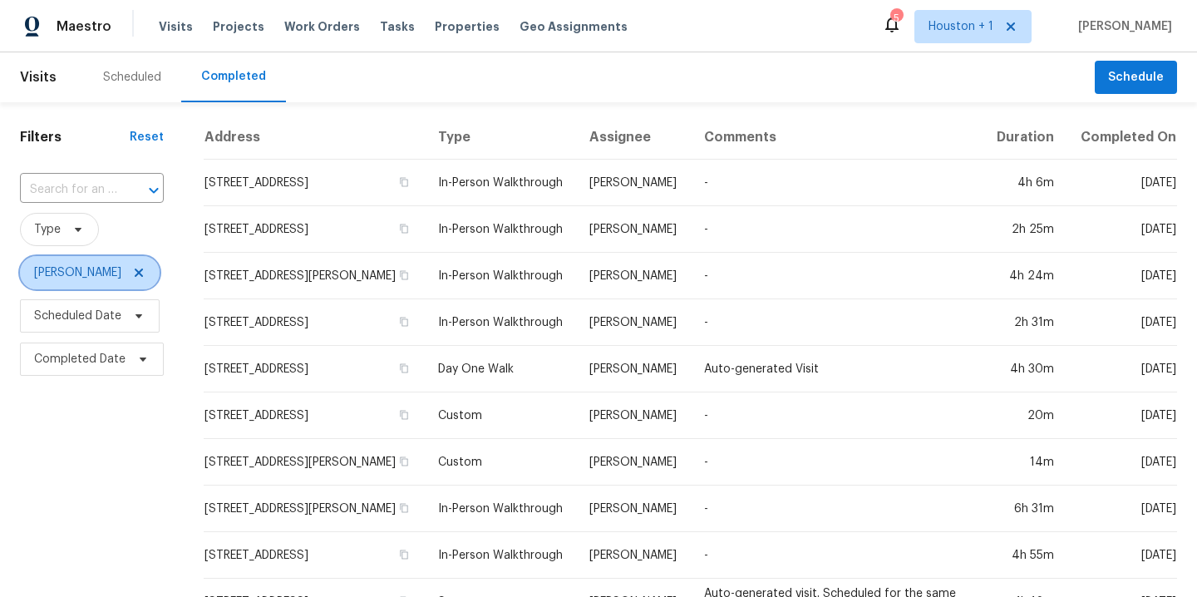
click at [132, 273] on icon at bounding box center [138, 272] width 13 height 13
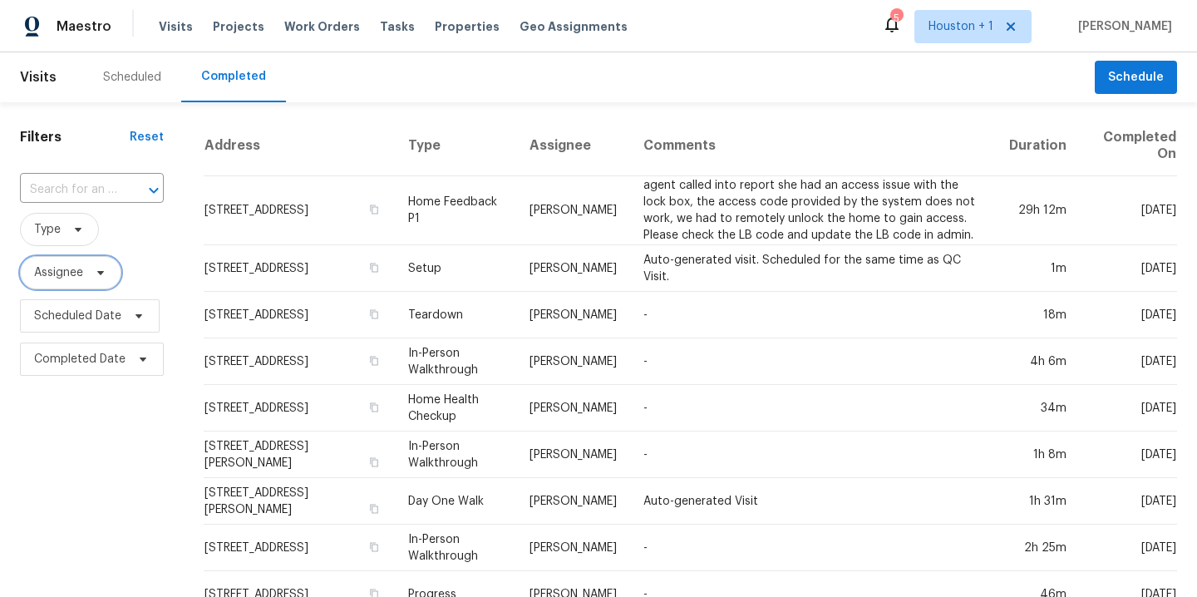
click at [77, 288] on span "Assignee" at bounding box center [70, 272] width 101 height 33
click at [120, 69] on div "Scheduled" at bounding box center [132, 77] width 58 height 17
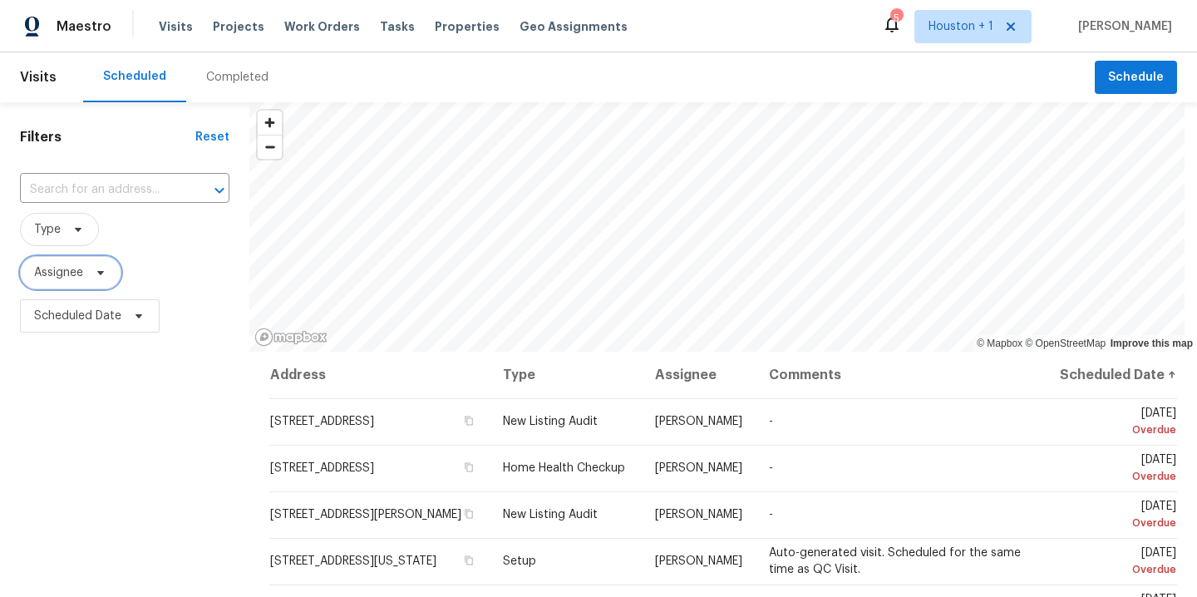
click at [87, 280] on span "Assignee" at bounding box center [70, 272] width 101 height 33
type input "joseph wo"
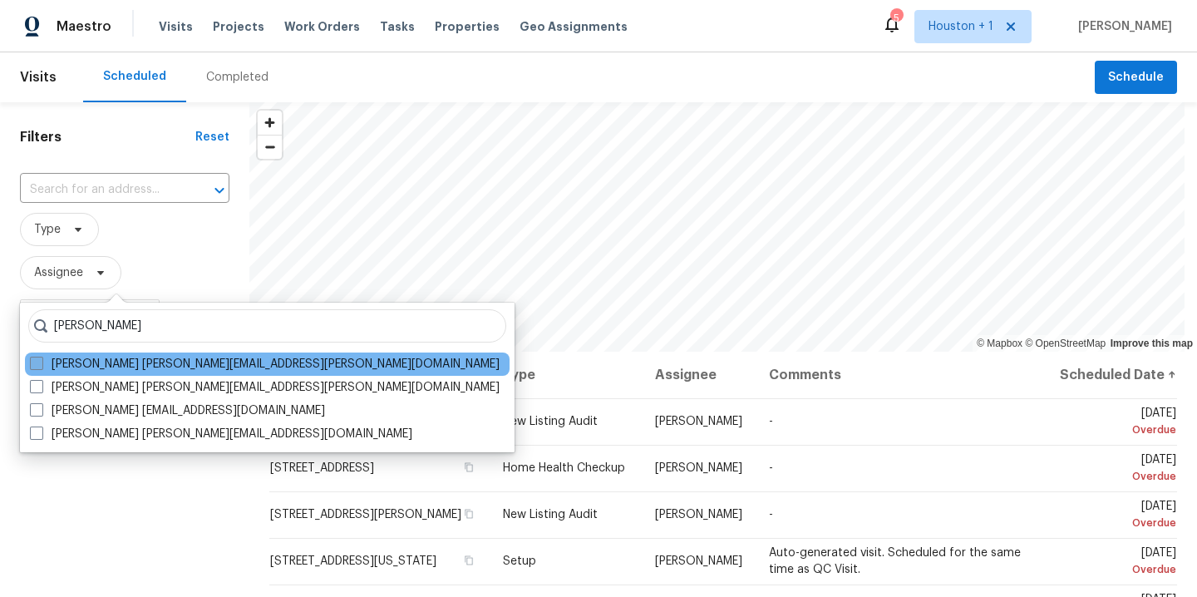
click at [183, 365] on label "Joseph Wolfe joseph.wolfe@opendoor.com" at bounding box center [264, 364] width 469 height 17
click at [41, 365] on input "Joseph Wolfe joseph.wolfe@opendoor.com" at bounding box center [35, 361] width 11 height 11
checkbox input "true"
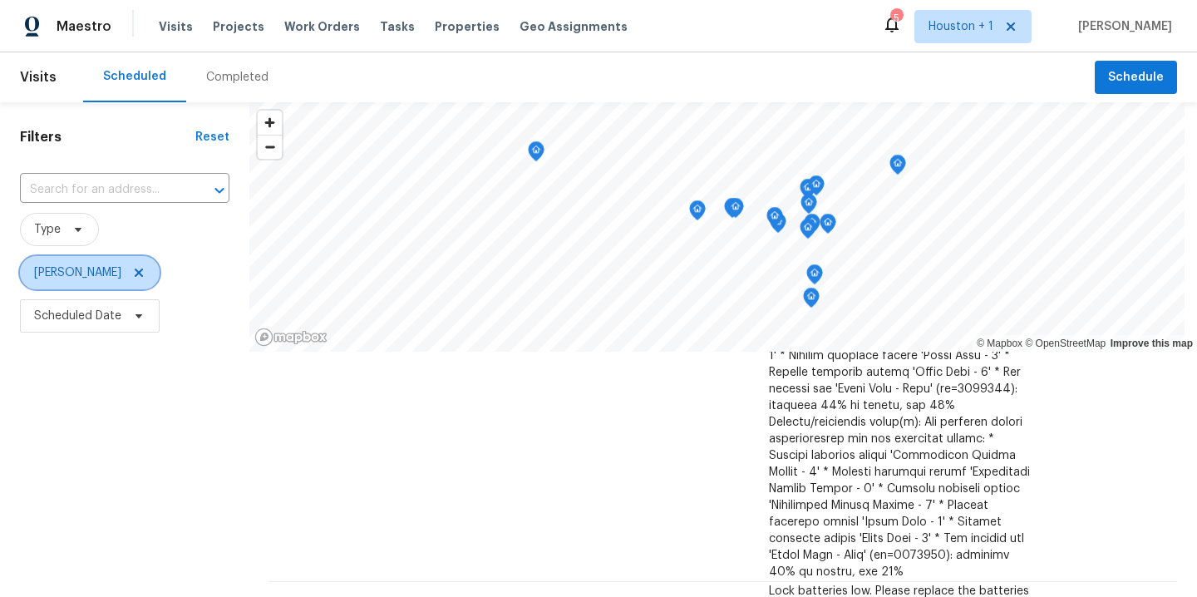
click at [132, 274] on icon at bounding box center [138, 272] width 13 height 13
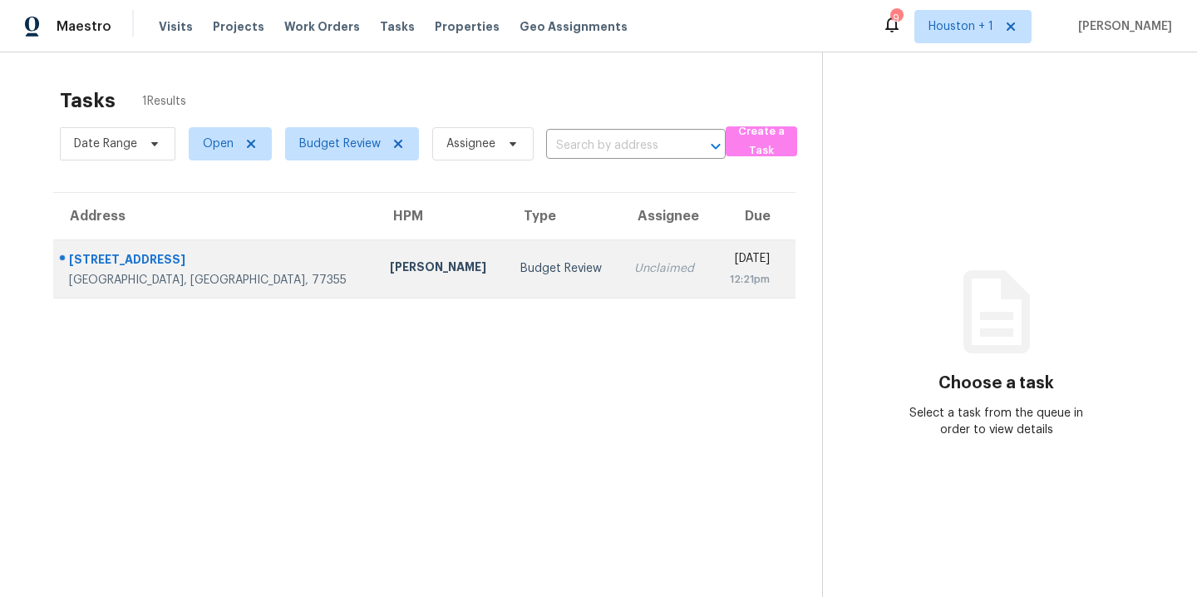
click at [621, 277] on td "Unclaimed" at bounding box center [666, 268] width 91 height 58
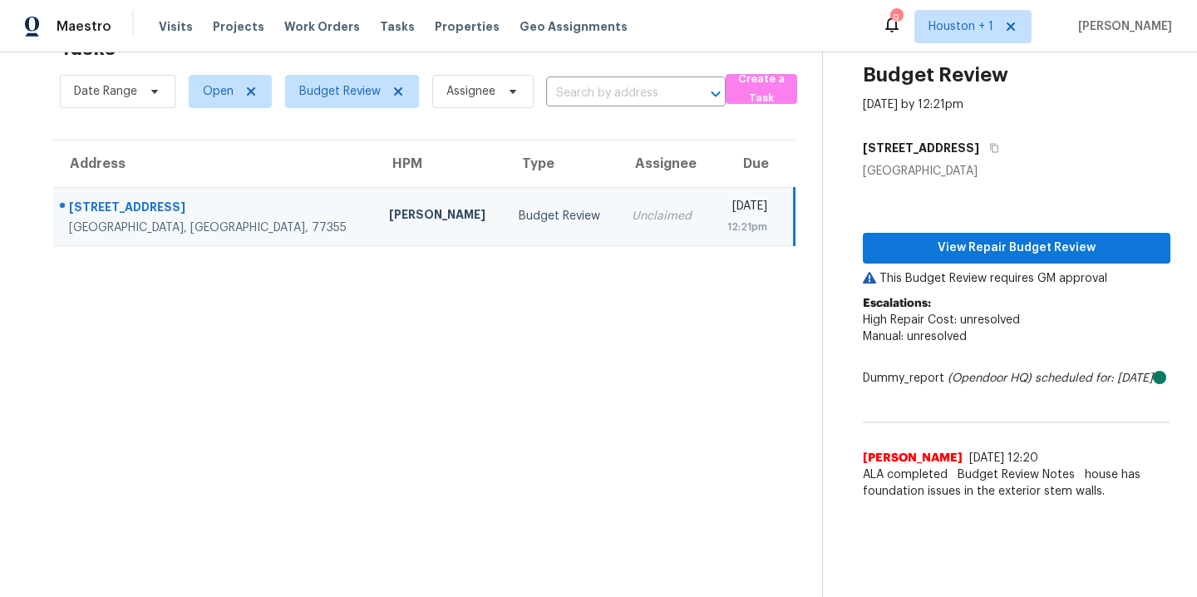
scroll to position [65, 0]
click at [1022, 238] on span "View Repair Budget Review" at bounding box center [1016, 248] width 281 height 21
